Goal: Task Accomplishment & Management: Manage account settings

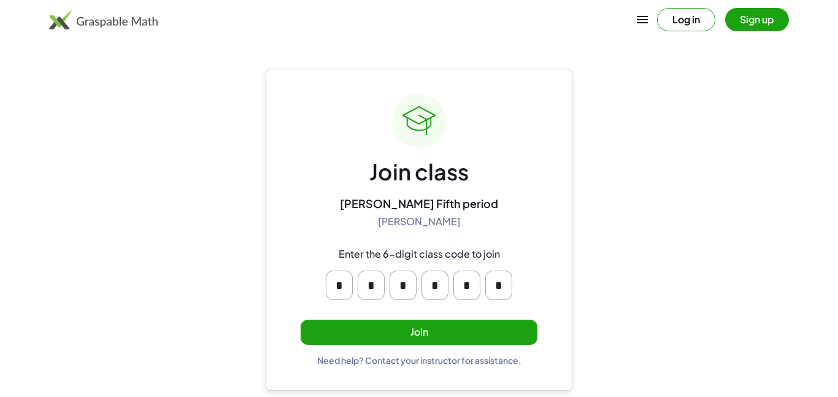
click at [516, 337] on button "Join" at bounding box center [418, 331] width 237 height 25
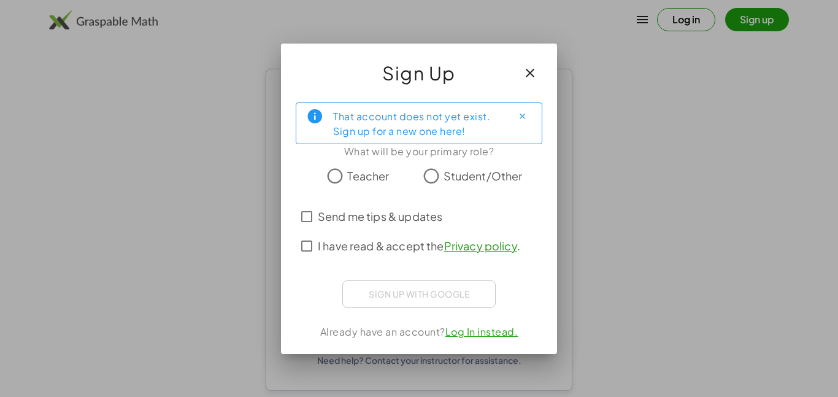
click at [460, 176] on span "Student/Other" at bounding box center [482, 175] width 79 height 17
click at [377, 244] on span "I have read & accept the Privacy policy ." at bounding box center [419, 245] width 202 height 17
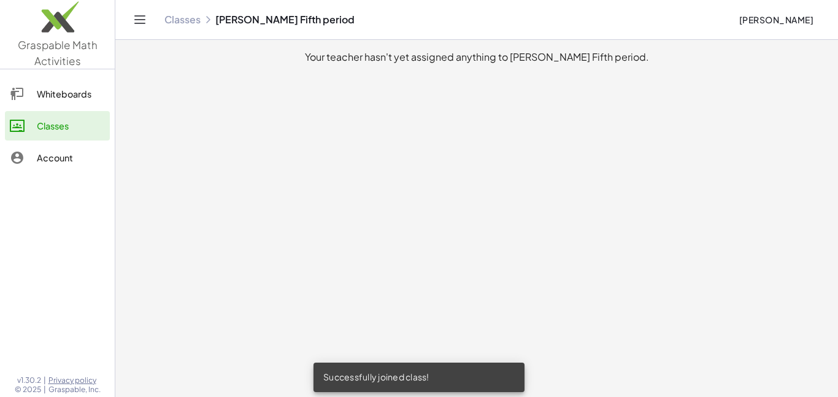
click at [31, 101] on div at bounding box center [23, 93] width 27 height 15
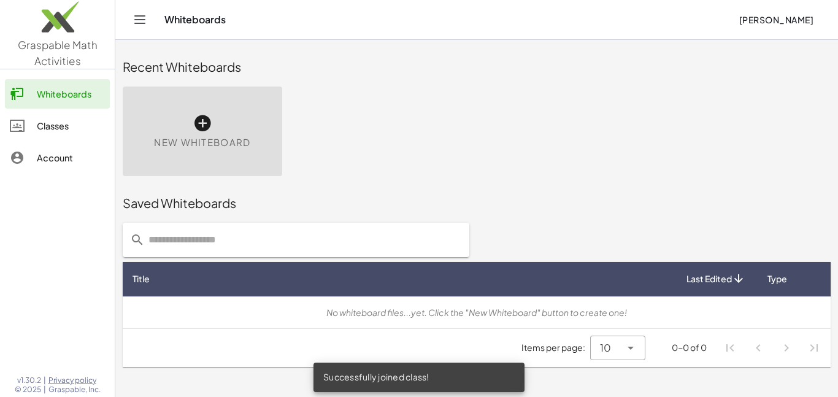
click at [67, 164] on div "Account" at bounding box center [71, 157] width 68 height 15
